Goal: Task Accomplishment & Management: Manage account settings

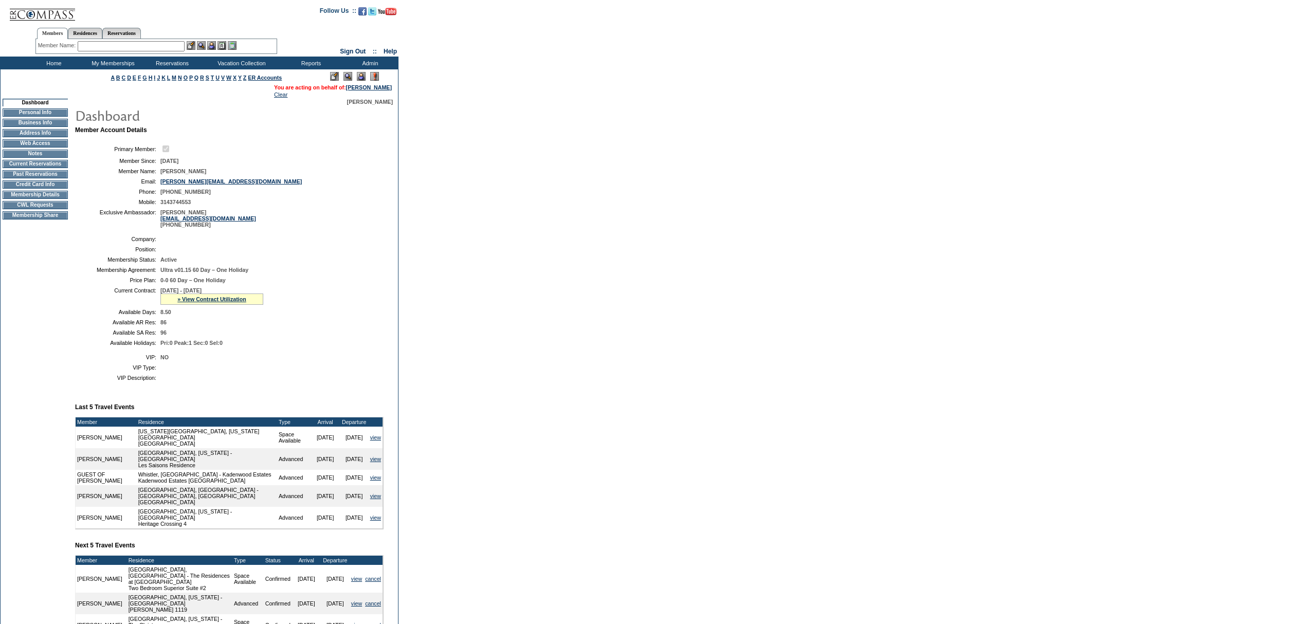
scroll to position [181, 0]
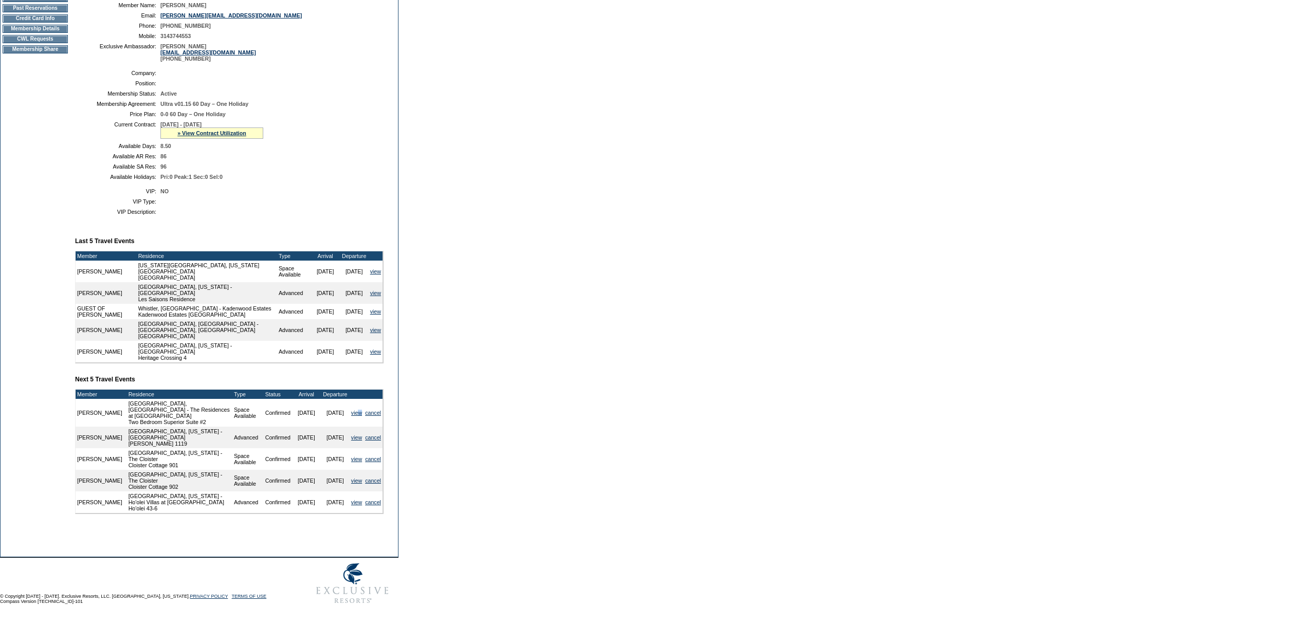
drag, startPoint x: 361, startPoint y: 417, endPoint x: 359, endPoint y: 424, distance: 7.6
click at [359, 424] on td "view" at bounding box center [357, 413] width 14 height 28
click at [478, 375] on form "Follow Us ::" at bounding box center [653, 222] width 1306 height 776
click at [356, 416] on link "view" at bounding box center [356, 413] width 11 height 6
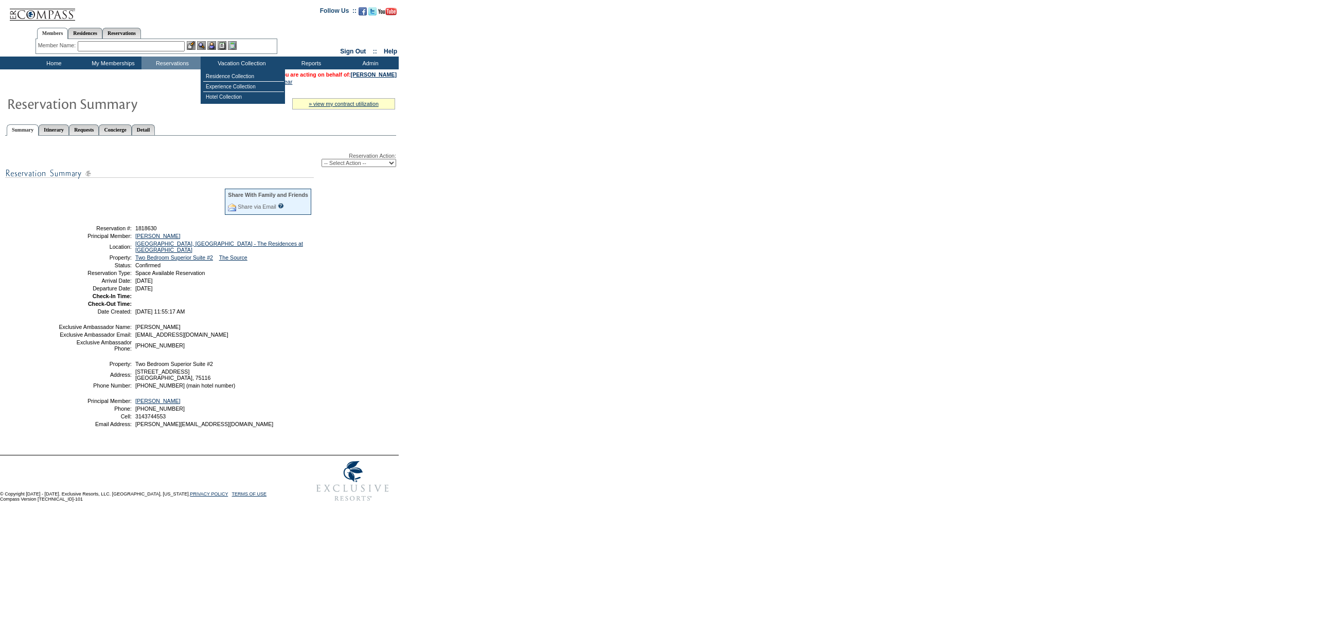
click at [396, 159] on select "-- Select Action -- Modify Reservation Dates Modify Reservation Cost Modify Occ…" at bounding box center [358, 163] width 75 height 8
select select "ChangeDates"
click at [321, 159] on select "-- Select Action -- Modify Reservation Dates Modify Reservation Cost Modify Occ…" at bounding box center [358, 163] width 75 height 8
